Goal: Check status: Check status

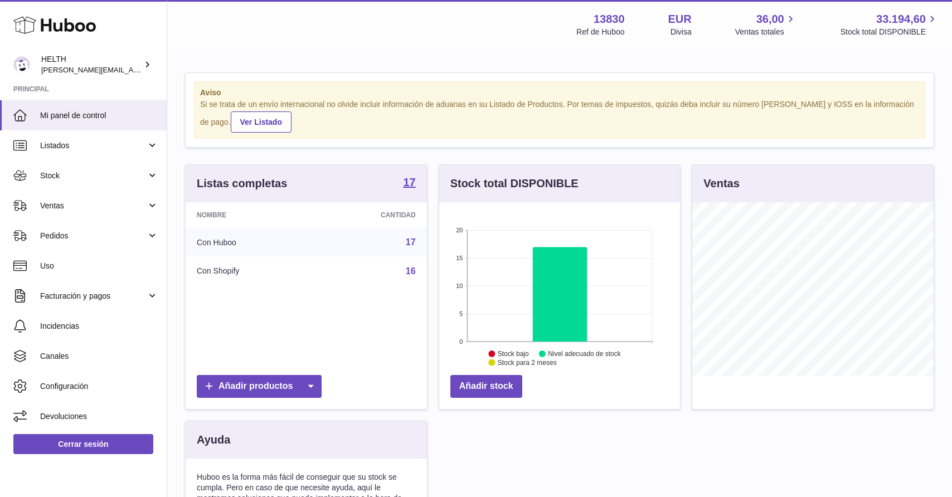
scroll to position [174, 241]
click at [119, 225] on link "Pedidos" at bounding box center [83, 236] width 167 height 30
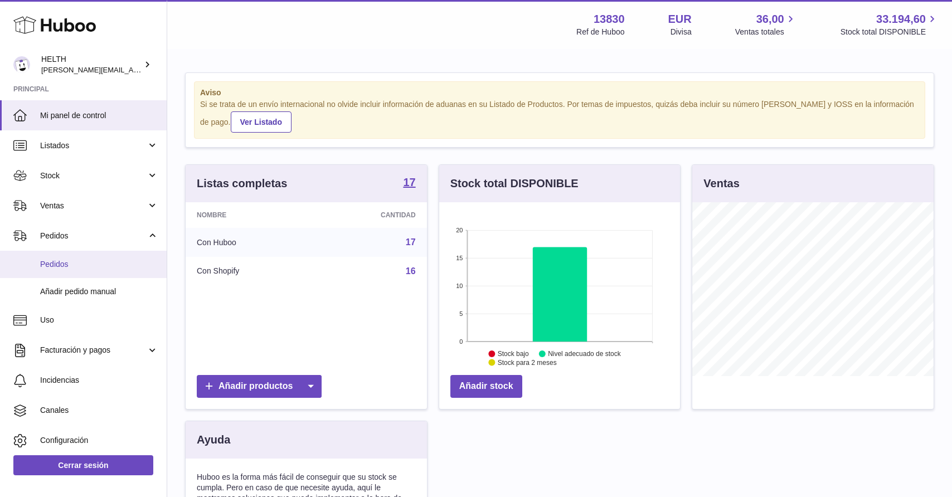
click at [106, 267] on span "Pedidos" at bounding box center [99, 264] width 118 height 11
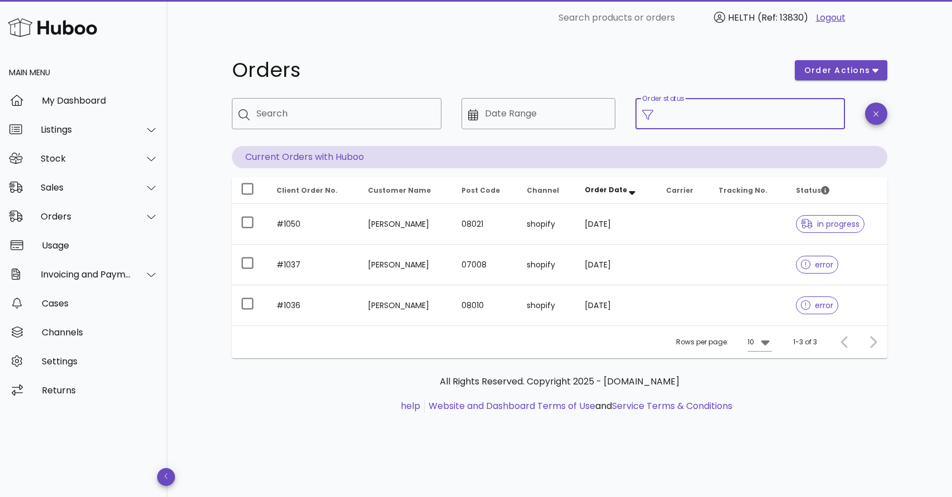
click at [665, 119] on input "Order status" at bounding box center [749, 114] width 178 height 18
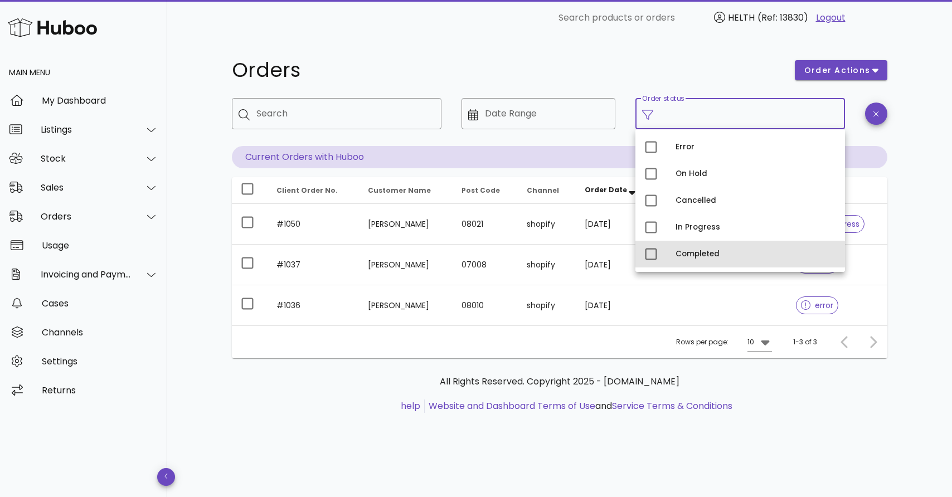
click at [669, 247] on div "Completed" at bounding box center [739, 254] width 209 height 27
type input "**********"
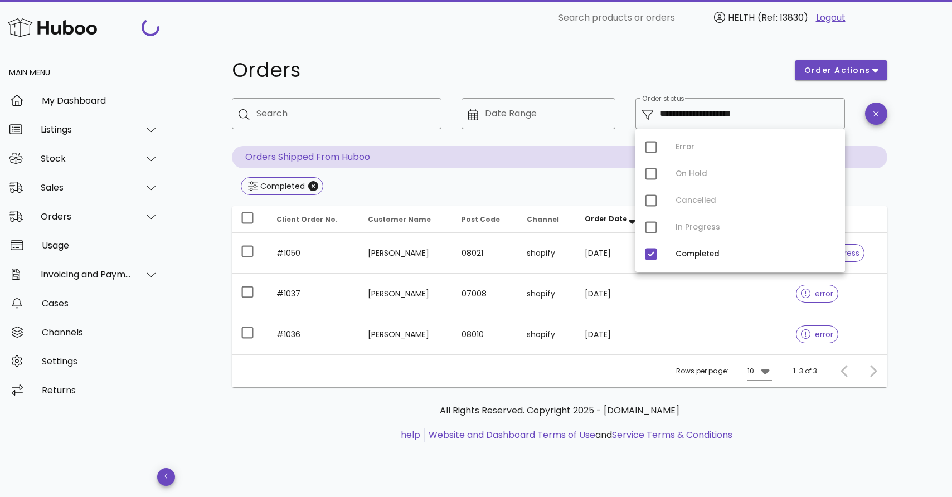
click at [908, 142] on div "**********" at bounding box center [559, 257] width 709 height 442
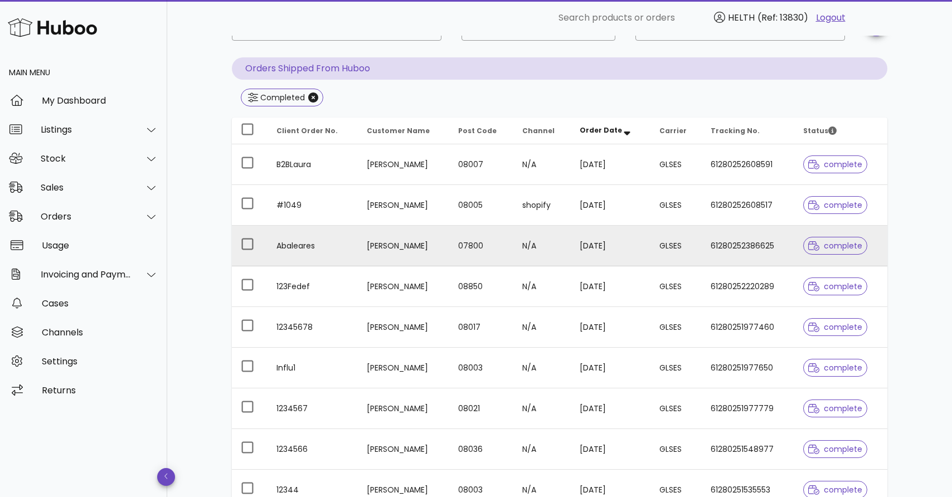
scroll to position [97, 0]
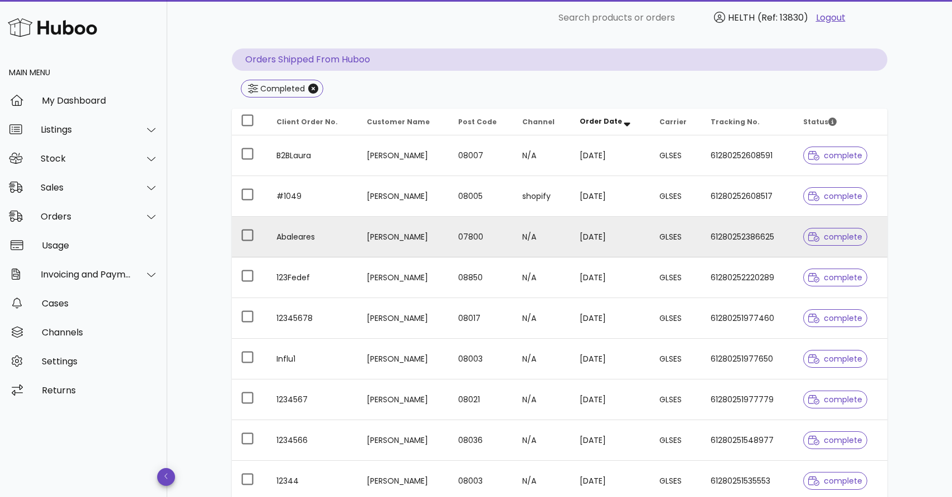
click at [513, 233] on td "07800" at bounding box center [481, 237] width 64 height 41
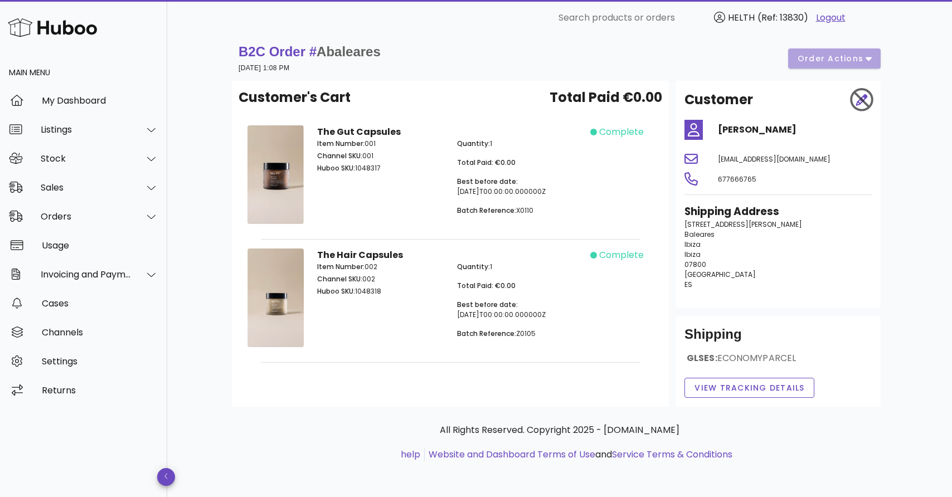
scroll to position [6, 0]
click at [721, 389] on span "View Tracking details" at bounding box center [749, 388] width 111 height 12
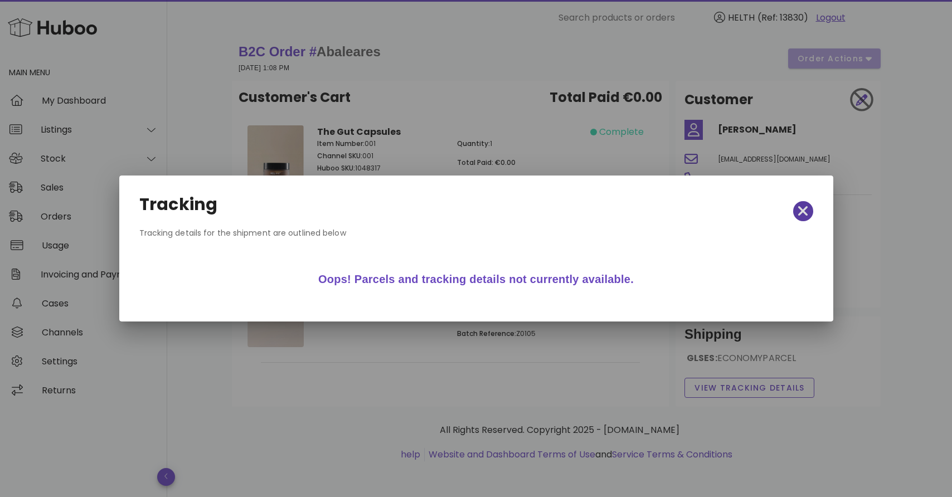
click at [803, 213] on icon "button" at bounding box center [803, 211] width 10 height 10
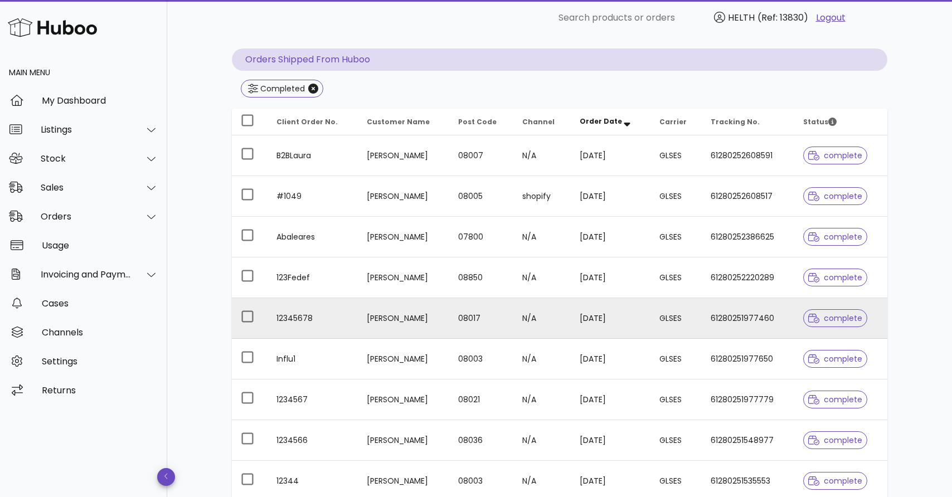
scroll to position [104, 0]
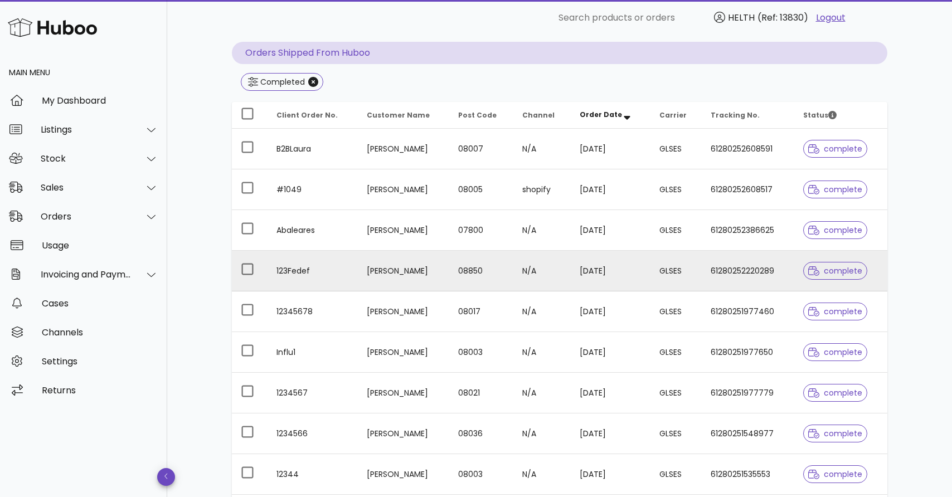
click at [377, 270] on td "[PERSON_NAME]" at bounding box center [404, 271] width 92 height 41
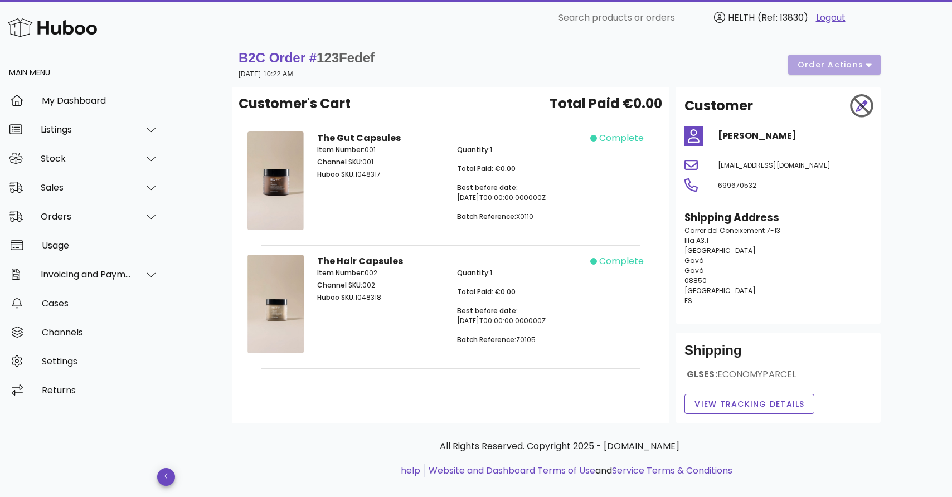
click at [509, 66] on div "B2C Order # 123Fedef 30 September 2025 at 10:22 AM order actions" at bounding box center [559, 64] width 642 height 31
click at [845, 66] on div "B2C Order # 123Fedef 30 September 2025 at 10:22 AM order actions" at bounding box center [559, 64] width 642 height 31
click at [68, 196] on div "Sales" at bounding box center [83, 187] width 167 height 29
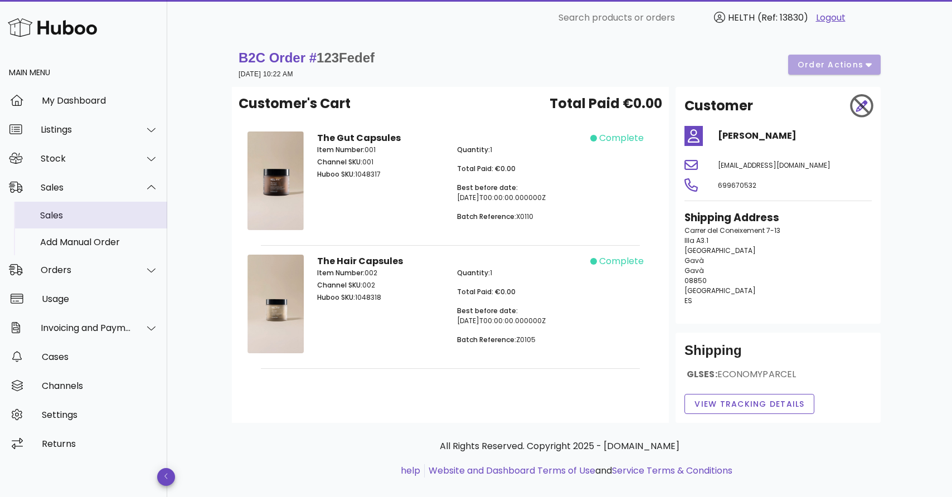
click at [76, 217] on div "Sales" at bounding box center [99, 215] width 118 height 11
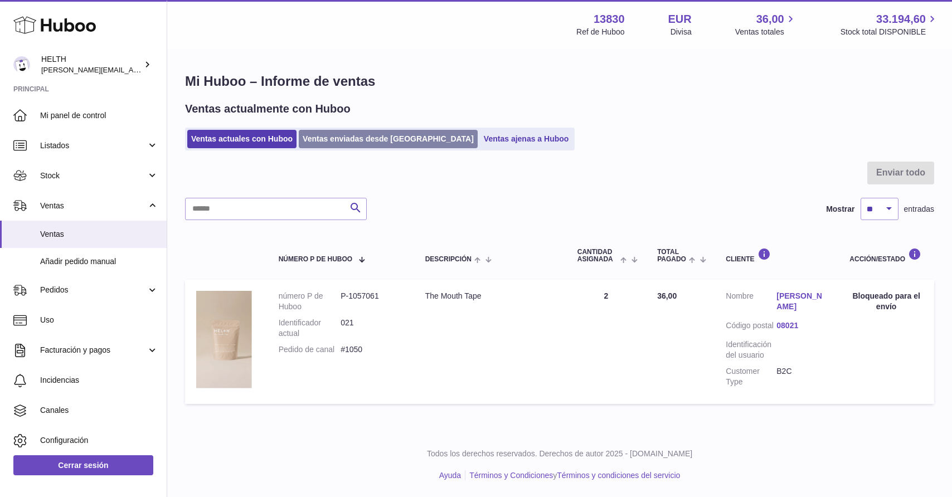
click at [392, 143] on link "Ventas enviadas desde [GEOGRAPHIC_DATA]" at bounding box center [388, 139] width 179 height 18
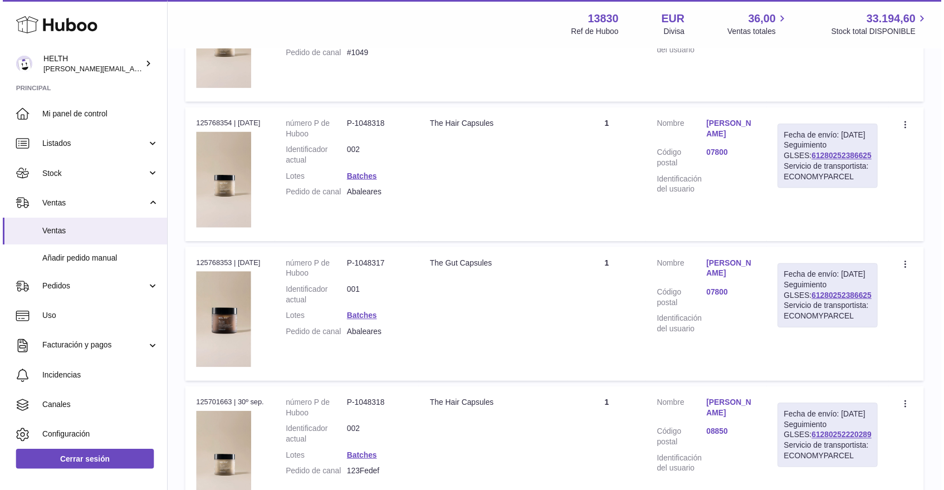
scroll to position [580, 0]
click at [850, 162] on link "61280252386625" at bounding box center [850, 157] width 61 height 9
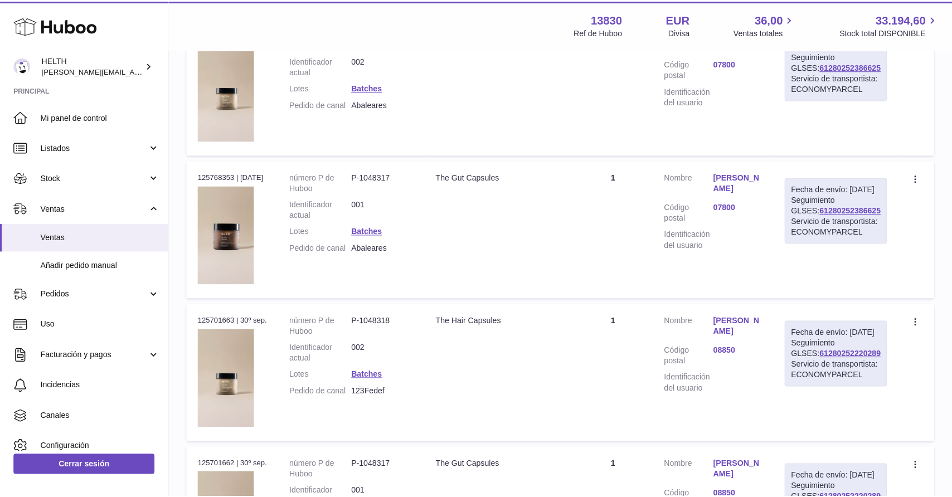
scroll to position [688, 0]
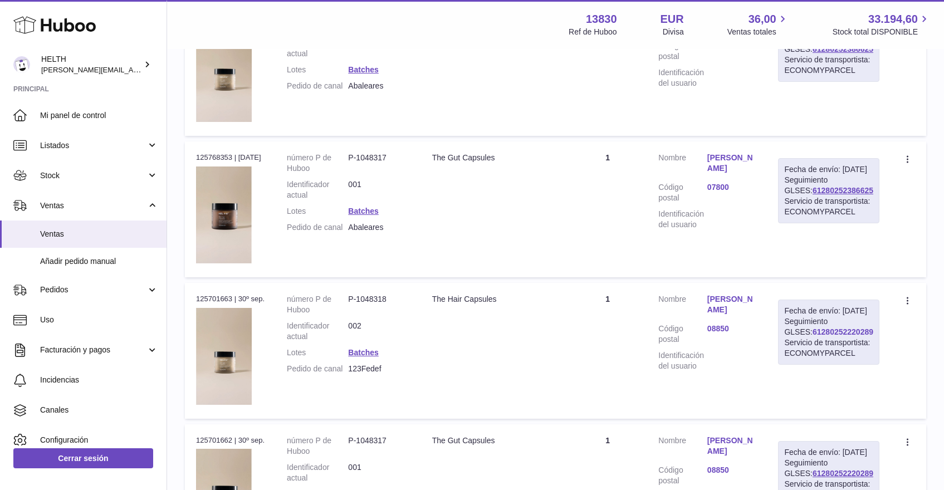
click at [827, 336] on link "61280252220289" at bounding box center [843, 332] width 61 height 9
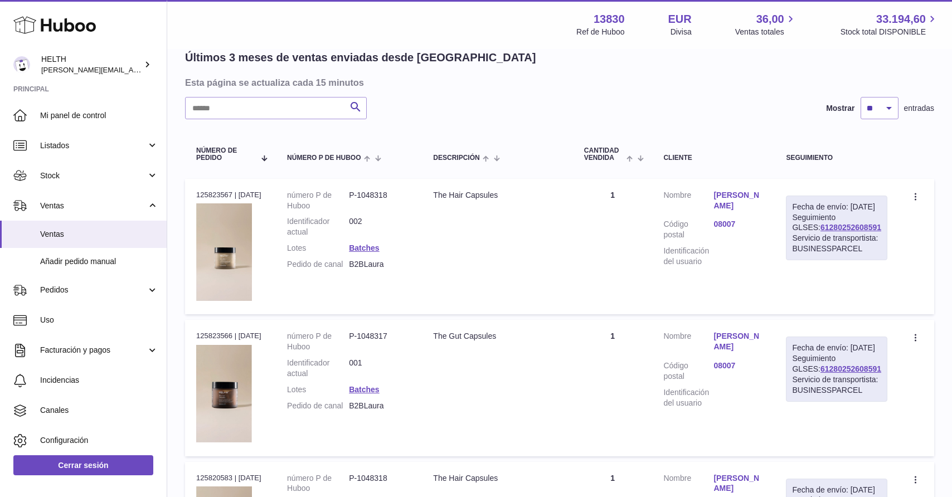
scroll to position [85, 0]
click at [837, 232] on link "61280252608591" at bounding box center [850, 227] width 61 height 9
